Goal: Task Accomplishment & Management: Complete application form

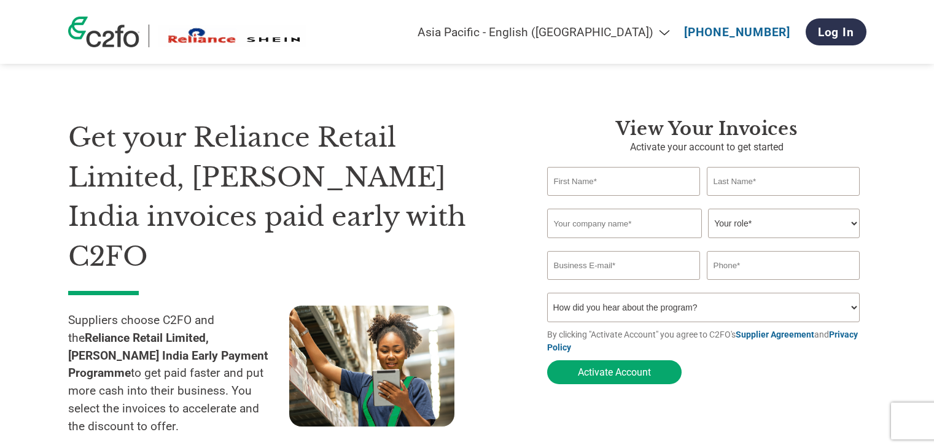
select select "en-IN"
click at [599, 190] on input "text" at bounding box center [624, 181] width 154 height 29
type input "[PERSON_NAME]"
click at [599, 190] on input "[PERSON_NAME]" at bounding box center [624, 181] width 154 height 29
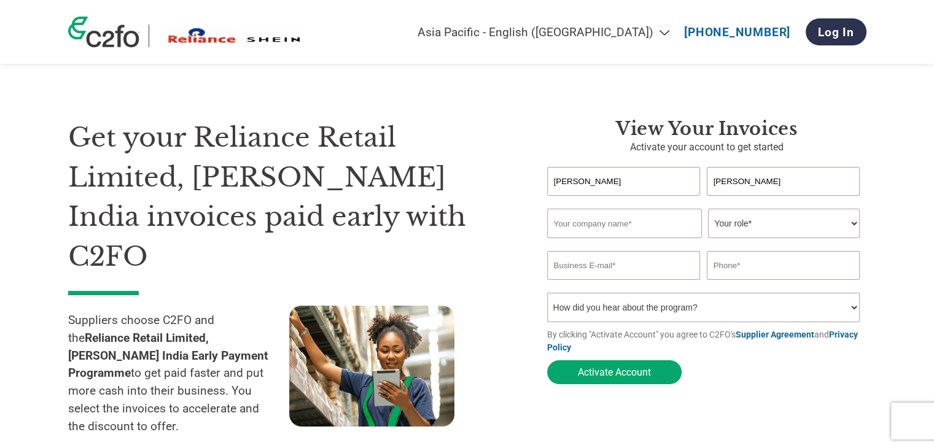
type input "[PERSON_NAME]"
click at [614, 216] on input "text" at bounding box center [624, 223] width 155 height 29
type input "[PERSON_NAME] LOGISTICS AND BUSINESS SOLUTIONS PVT LTD"
drag, startPoint x: 657, startPoint y: 223, endPoint x: 712, endPoint y: 223, distance: 54.7
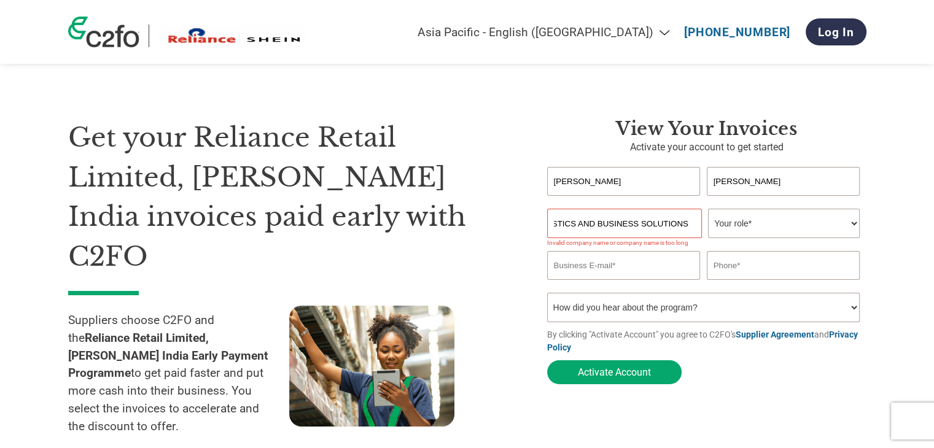
click at [712, 223] on div "[PERSON_NAME] LOGISTICS AND BUSINESS SOLUTIONS PVT LTD Your role* CFO Controlle…" at bounding box center [706, 223] width 319 height 29
click at [738, 223] on select "Your role* CFO Controller Credit Manager Finance Director Treasurer CEO Preside…" at bounding box center [784, 223] width 152 height 29
select select "OFFICE_MANAGER"
click at [708, 209] on select "Your role* CFO Controller Credit Manager Finance Director Treasurer CEO Preside…" at bounding box center [784, 223] width 152 height 29
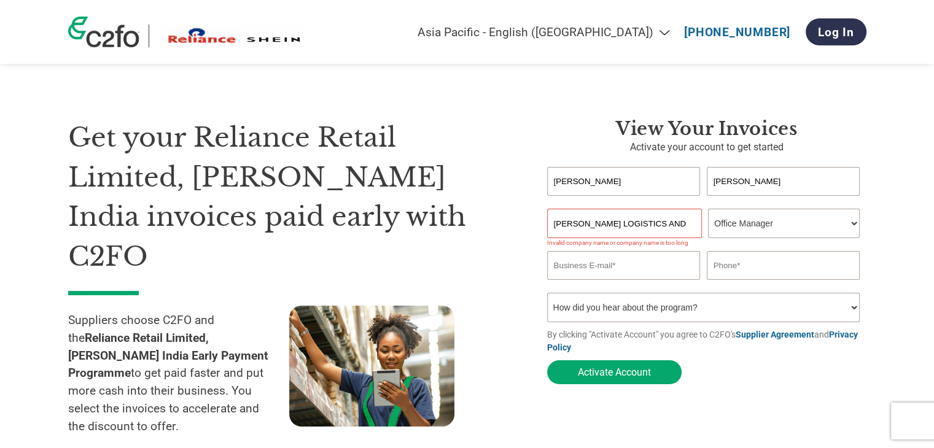
click at [740, 218] on select "Your role* CFO Controller Credit Manager Finance Director Treasurer CEO Preside…" at bounding box center [784, 223] width 152 height 29
click at [741, 219] on select "Your role* CFO Controller Credit Manager Finance Director Treasurer CEO Preside…" at bounding box center [784, 223] width 152 height 29
click at [605, 268] on input "email" at bounding box center [624, 265] width 154 height 29
type input "[PERSON_NAME][EMAIL_ADDRESS][PERSON_NAME][DOMAIN_NAME]"
type input "07873149460"
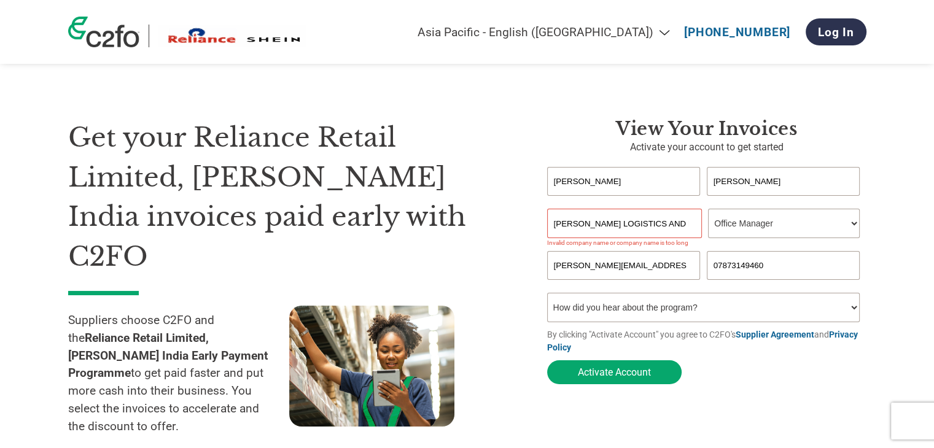
click at [782, 268] on input "07873149460" at bounding box center [784, 265] width 154 height 29
click at [493, 309] on div at bounding box center [399, 389] width 221 height 167
click at [705, 311] on select "How did you hear about the program? Received a letter Email Social Media Online…" at bounding box center [703, 307] width 313 height 29
click at [679, 234] on input "[PERSON_NAME] LOGISTICS AND BUSINESS SOLUTIONS PVT LTD" at bounding box center [624, 223] width 155 height 29
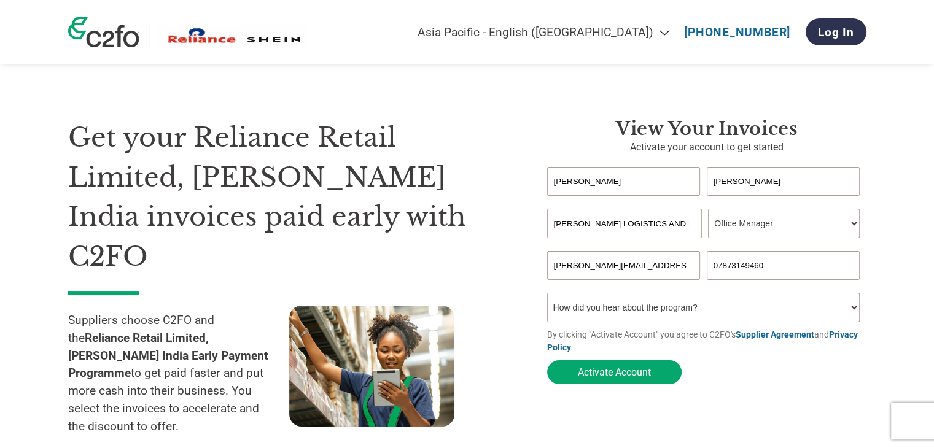
click at [685, 305] on select "How did you hear about the program? Received a letter Email Social Media Online…" at bounding box center [703, 307] width 313 height 29
select select "Email"
click at [547, 295] on select "How did you hear about the program? Received a letter Email Social Media Online…" at bounding box center [703, 307] width 313 height 29
drag, startPoint x: 653, startPoint y: 224, endPoint x: 712, endPoint y: 222, distance: 59.6
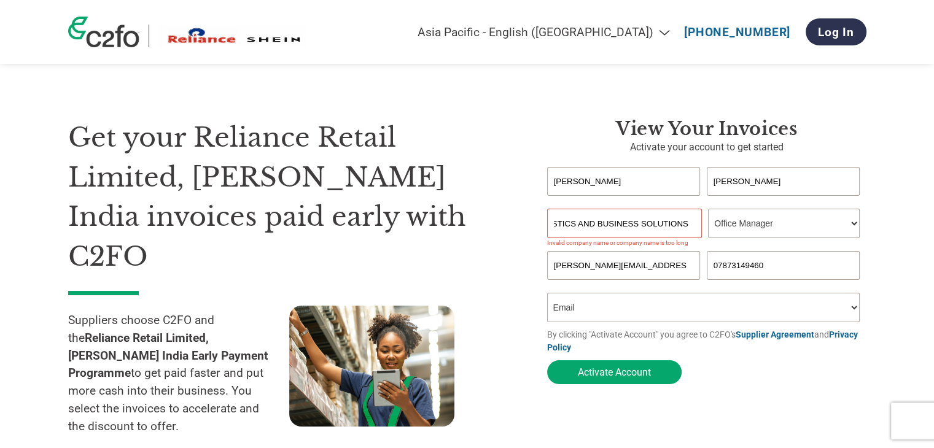
click at [712, 222] on div "[PERSON_NAME] LOGISTICS AND BUSINESS SOLUTIONS PVT LTD Your role* CFO Controlle…" at bounding box center [706, 223] width 319 height 29
click at [606, 224] on input "[PERSON_NAME] LOGISTICS AND BUSINESS SOLUTIONS PVT LTD" at bounding box center [624, 223] width 155 height 29
drag, startPoint x: 602, startPoint y: 223, endPoint x: 713, endPoint y: 224, distance: 110.5
click at [713, 224] on div "[PERSON_NAME] LOGISTICS AND BUSINESS SOLUTIONS PVT LTD Your role* CFO Controlle…" at bounding box center [706, 223] width 319 height 29
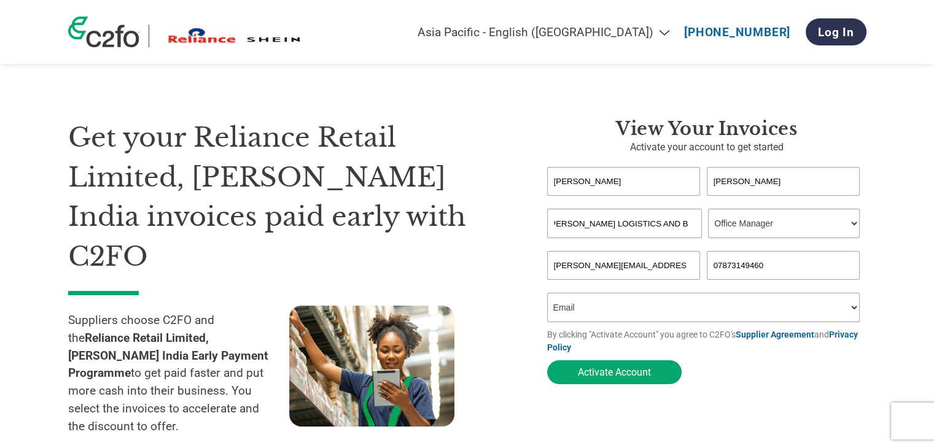
type input "[PERSON_NAME] LOGISTICS AND BUSINESS"
click at [511, 256] on div "Get your Reliance Retail Limited, [PERSON_NAME] India invoices paid early with …" at bounding box center [298, 295] width 461 height 355
drag, startPoint x: 645, startPoint y: 222, endPoint x: 752, endPoint y: 222, distance: 106.2
click at [752, 222] on div "[PERSON_NAME] LOGISTICS AND BUSINESS Your role* CFO Controller Credit Manager F…" at bounding box center [706, 223] width 319 height 29
click at [629, 375] on button "Activate Account" at bounding box center [614, 372] width 134 height 24
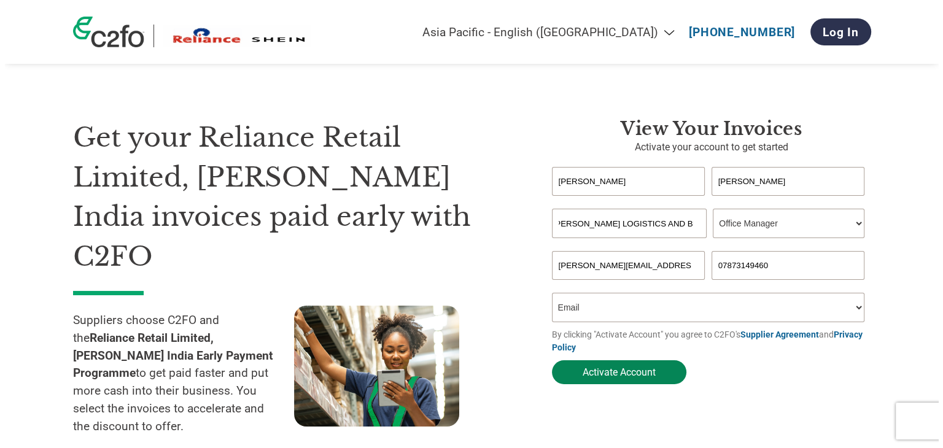
scroll to position [0, 0]
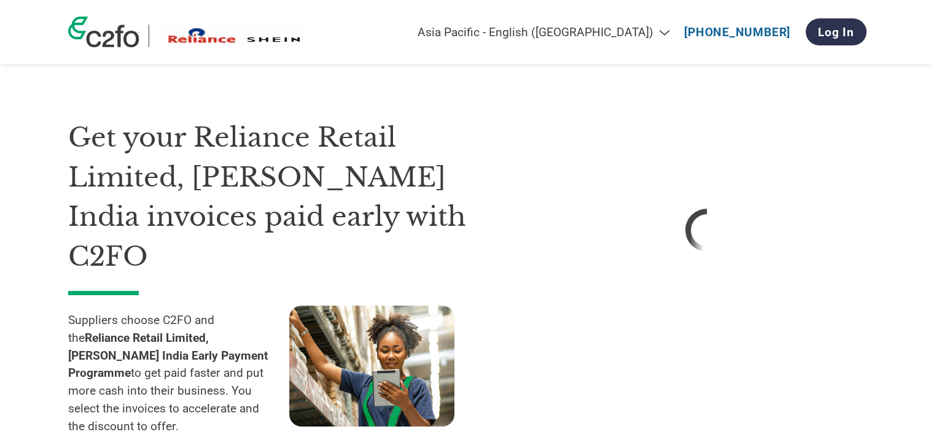
select select "en-IN"
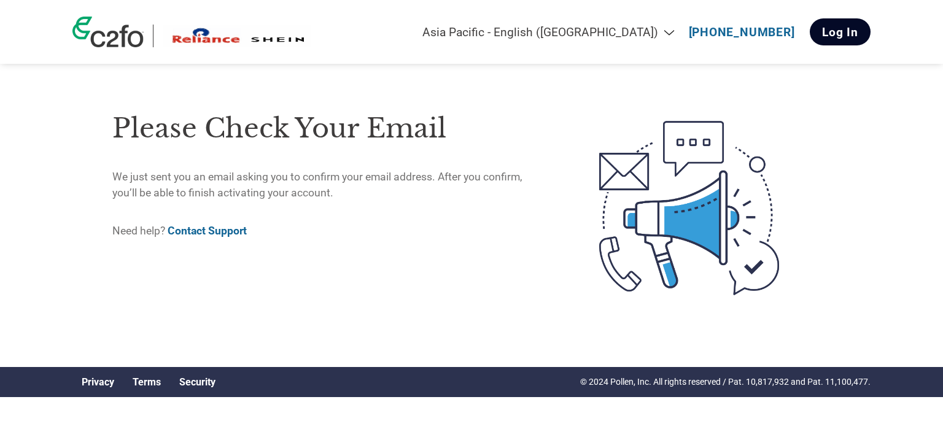
click at [848, 33] on link "Log In" at bounding box center [840, 31] width 61 height 27
